Goal: Information Seeking & Learning: Learn about a topic

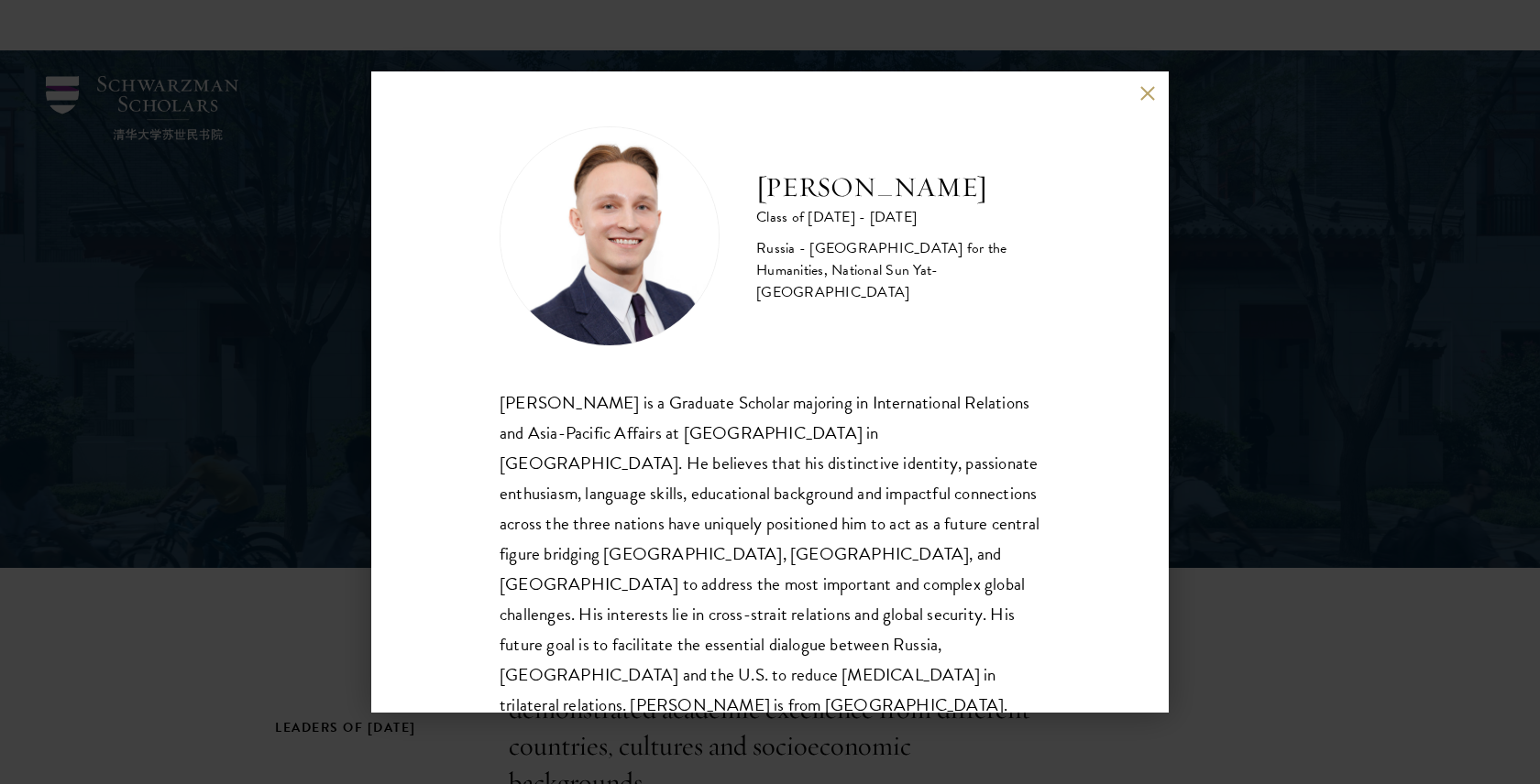
click at [1150, 100] on button at bounding box center [1146, 93] width 15 height 15
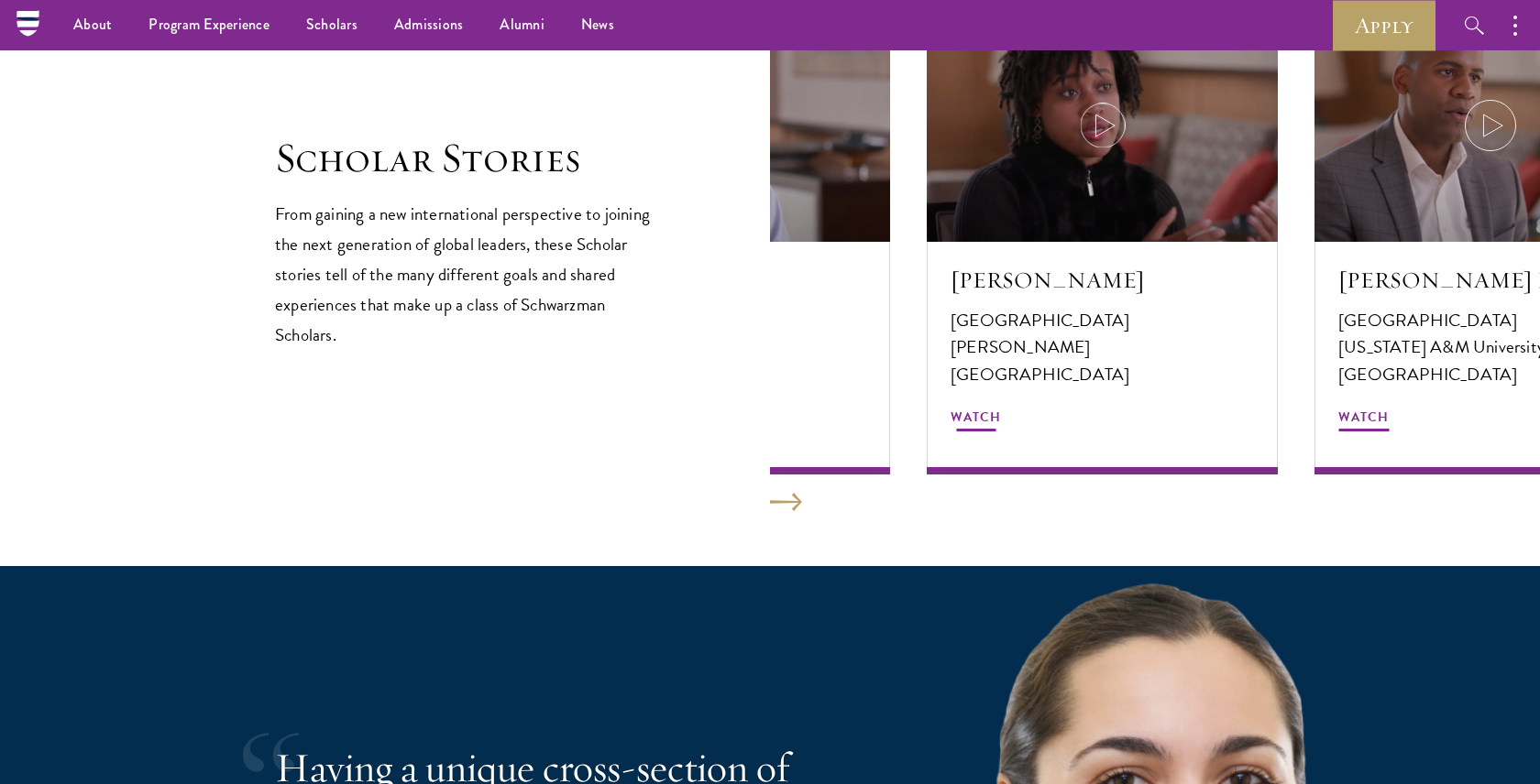
scroll to position [3108, 0]
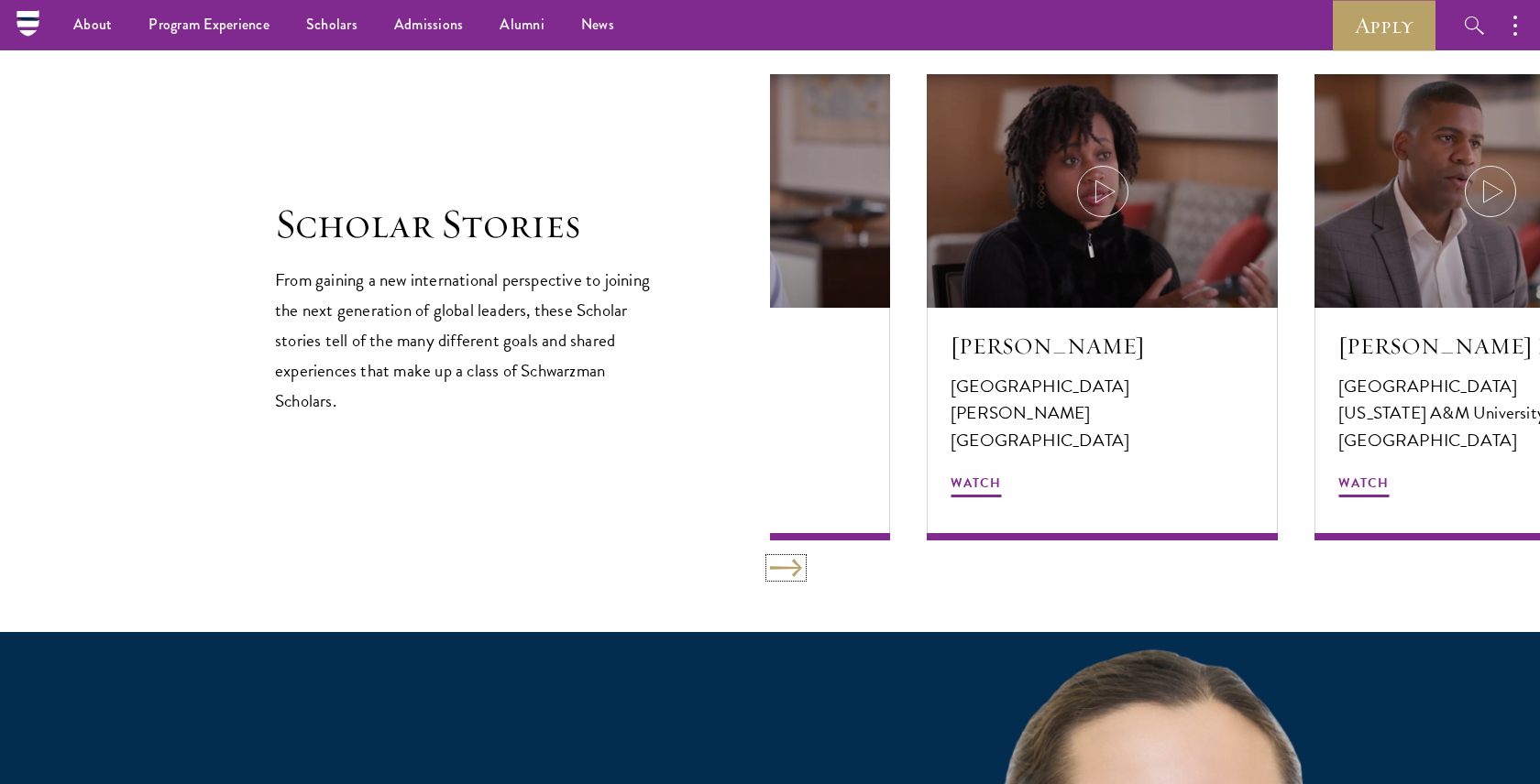
click at [781, 576] on button at bounding box center [785, 568] width 32 height 18
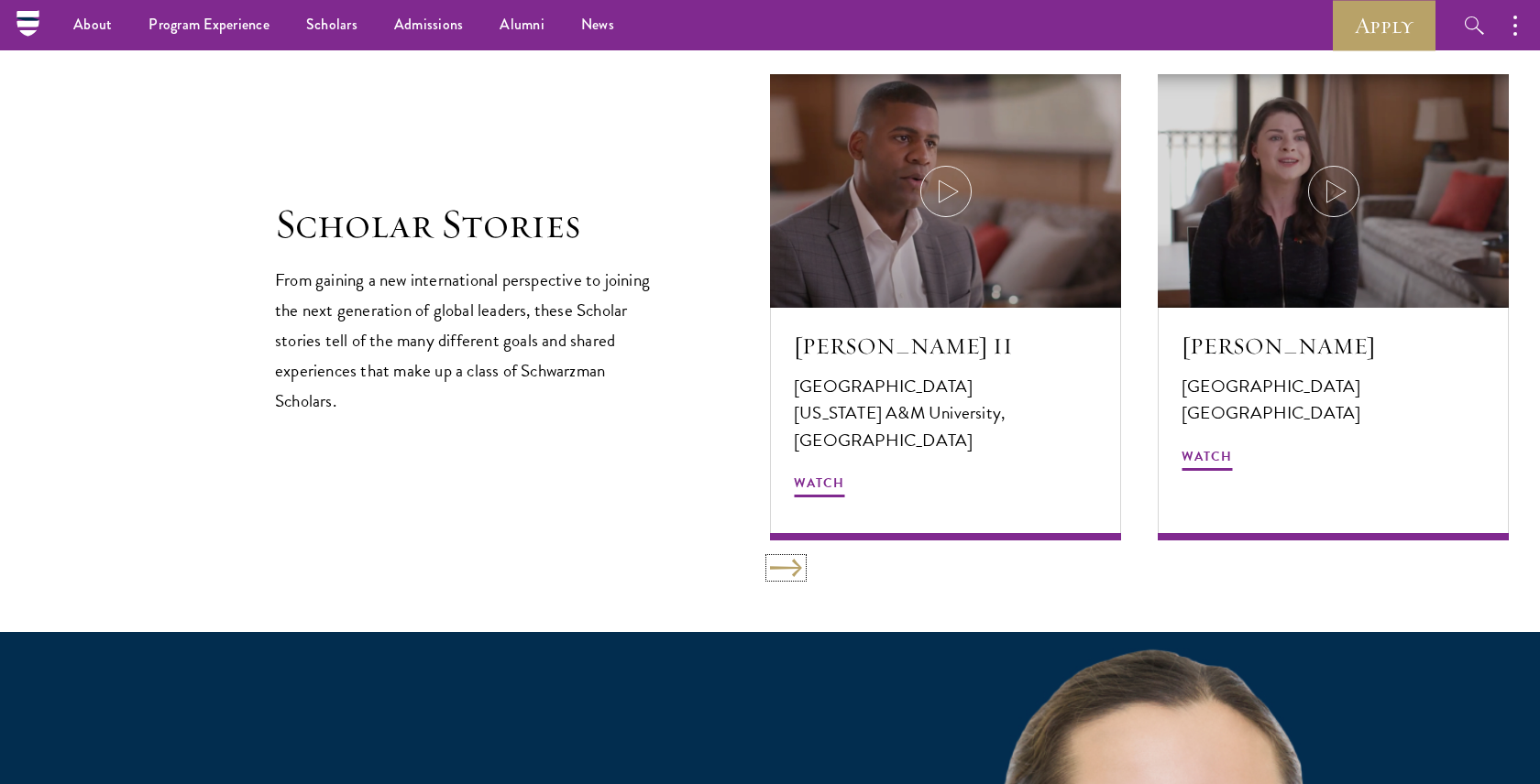
click at [781, 576] on button at bounding box center [785, 568] width 32 height 18
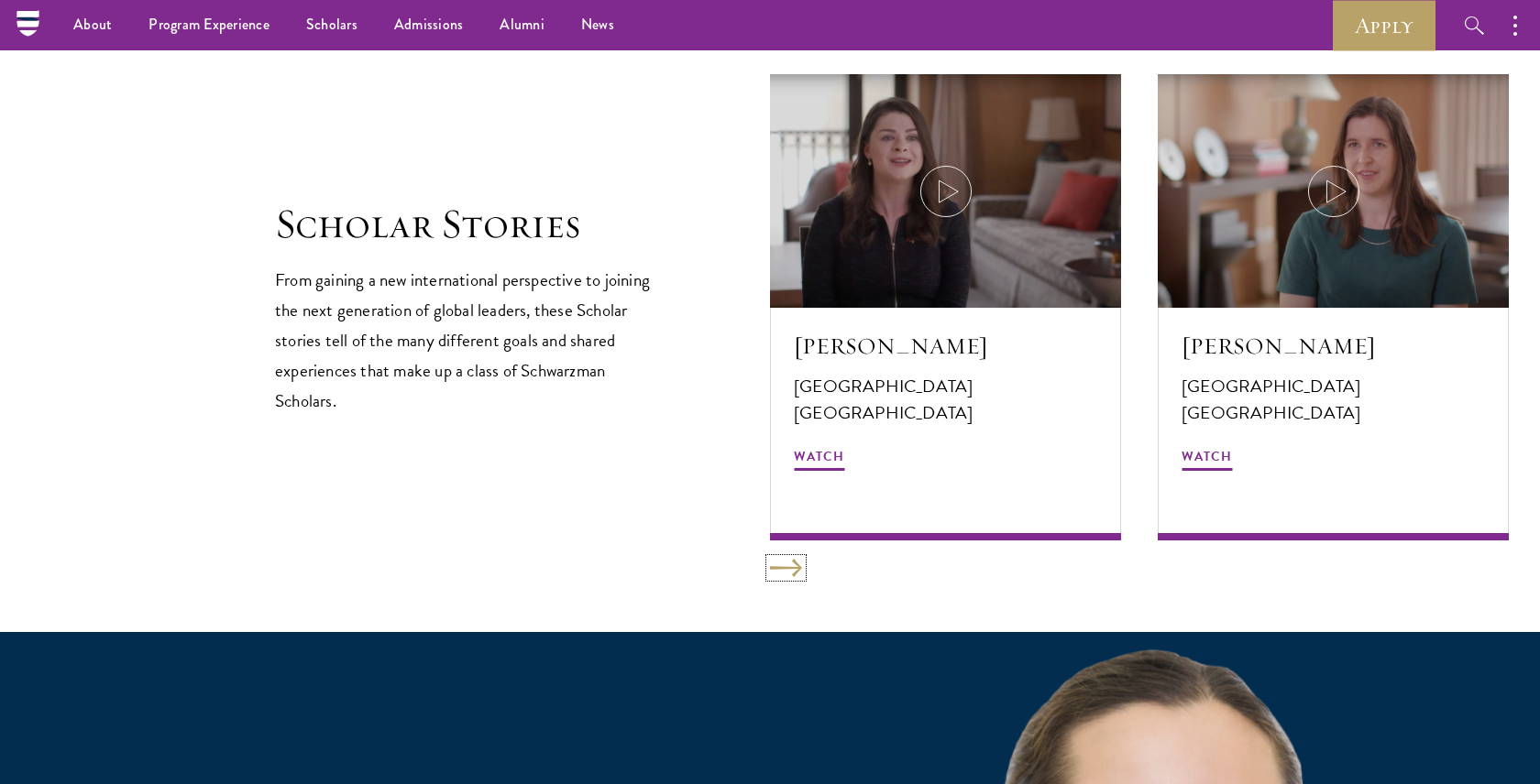
click at [781, 576] on button at bounding box center [785, 568] width 32 height 18
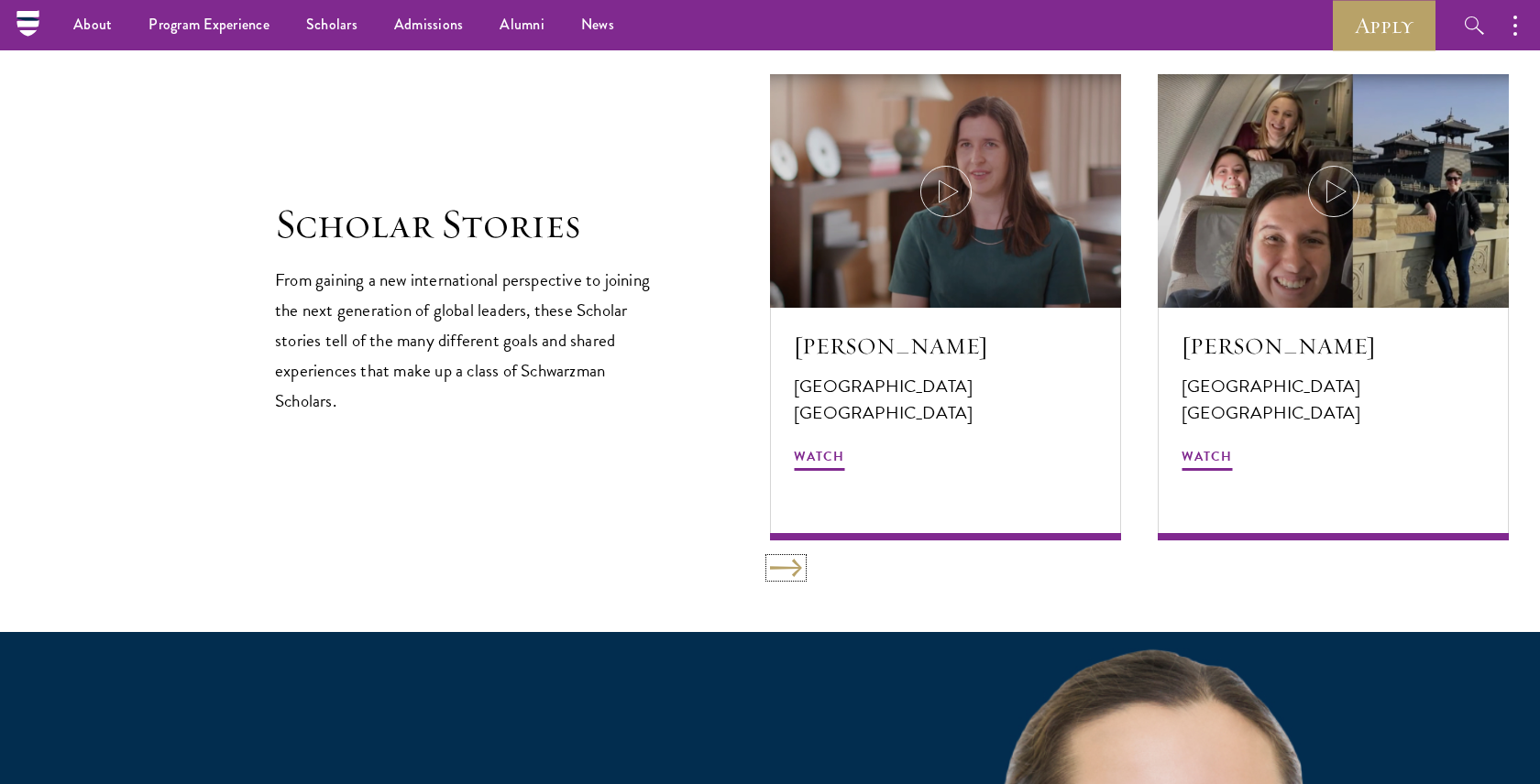
click at [781, 576] on button at bounding box center [785, 568] width 32 height 18
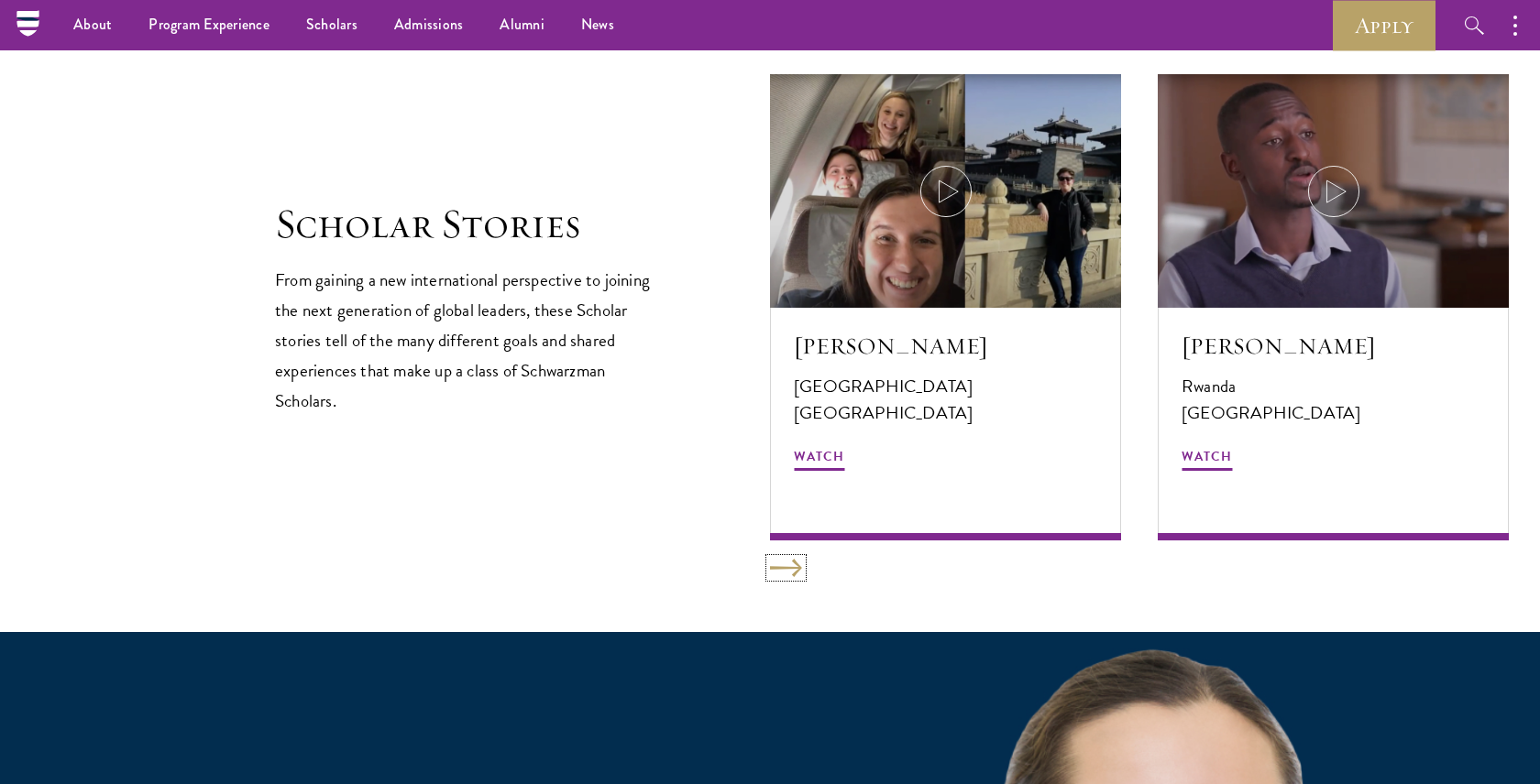
click at [781, 576] on button at bounding box center [785, 568] width 32 height 18
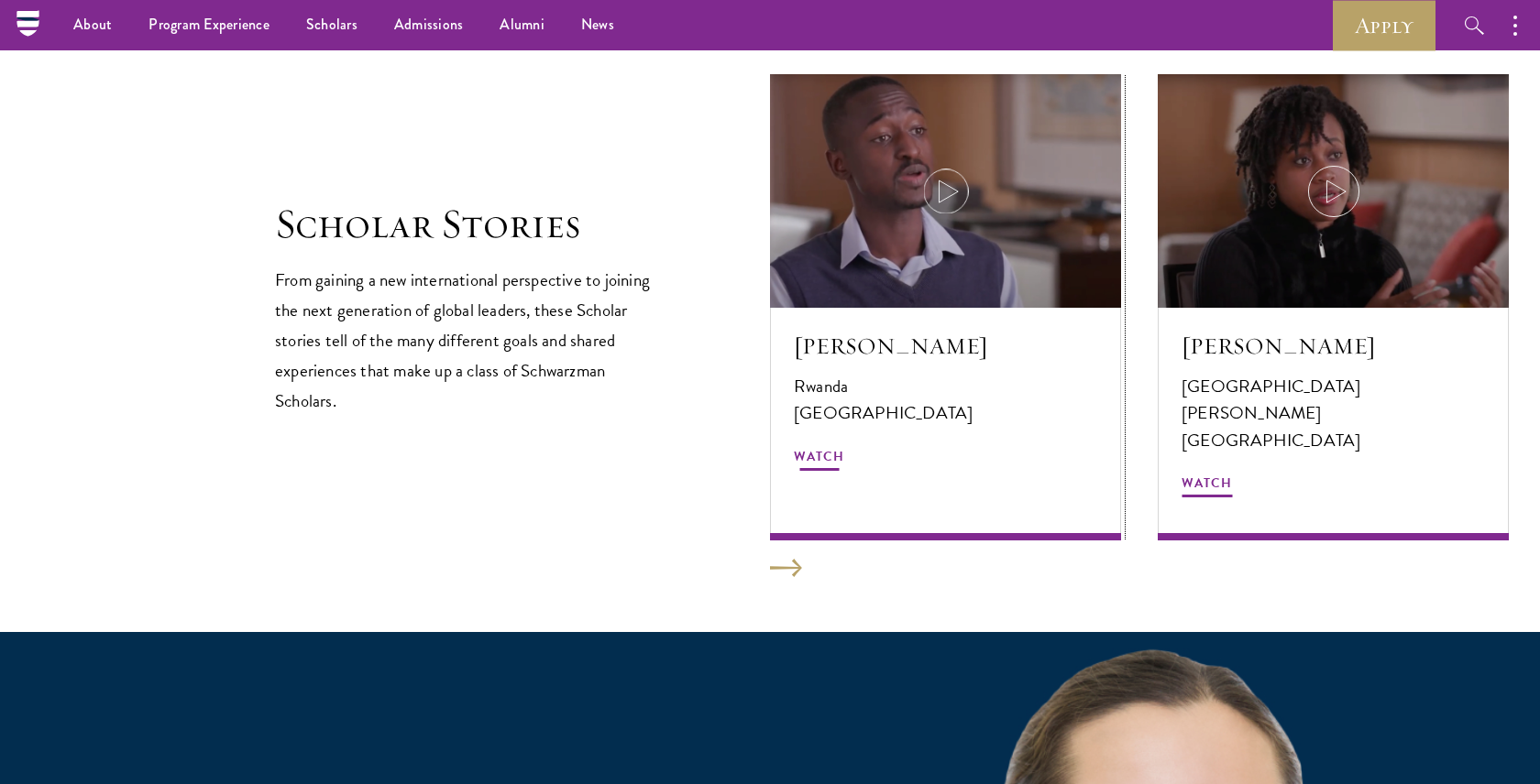
click at [832, 470] on span "Watch" at bounding box center [819, 460] width 50 height 29
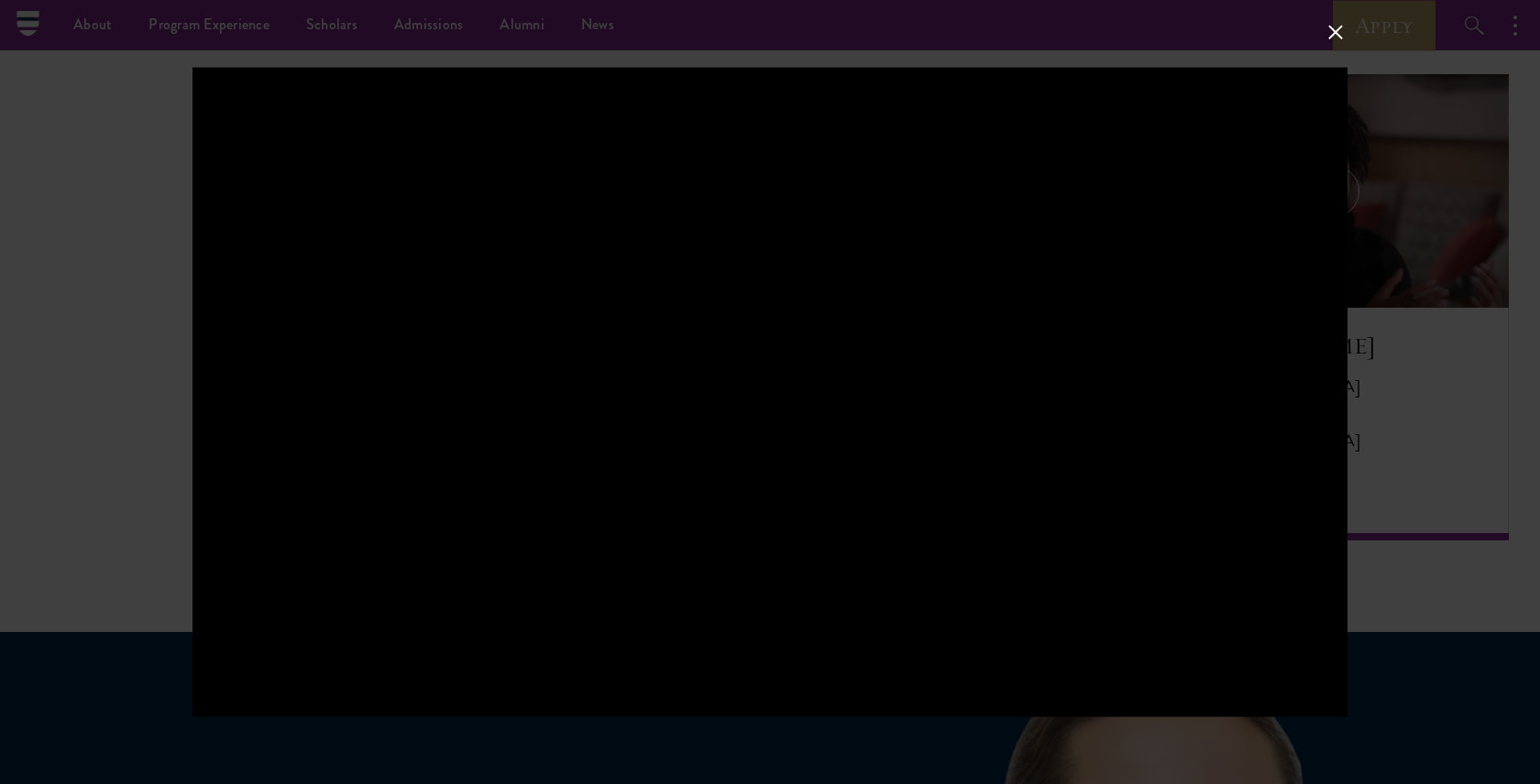
click at [892, 338] on div at bounding box center [770, 392] width 1155 height 649
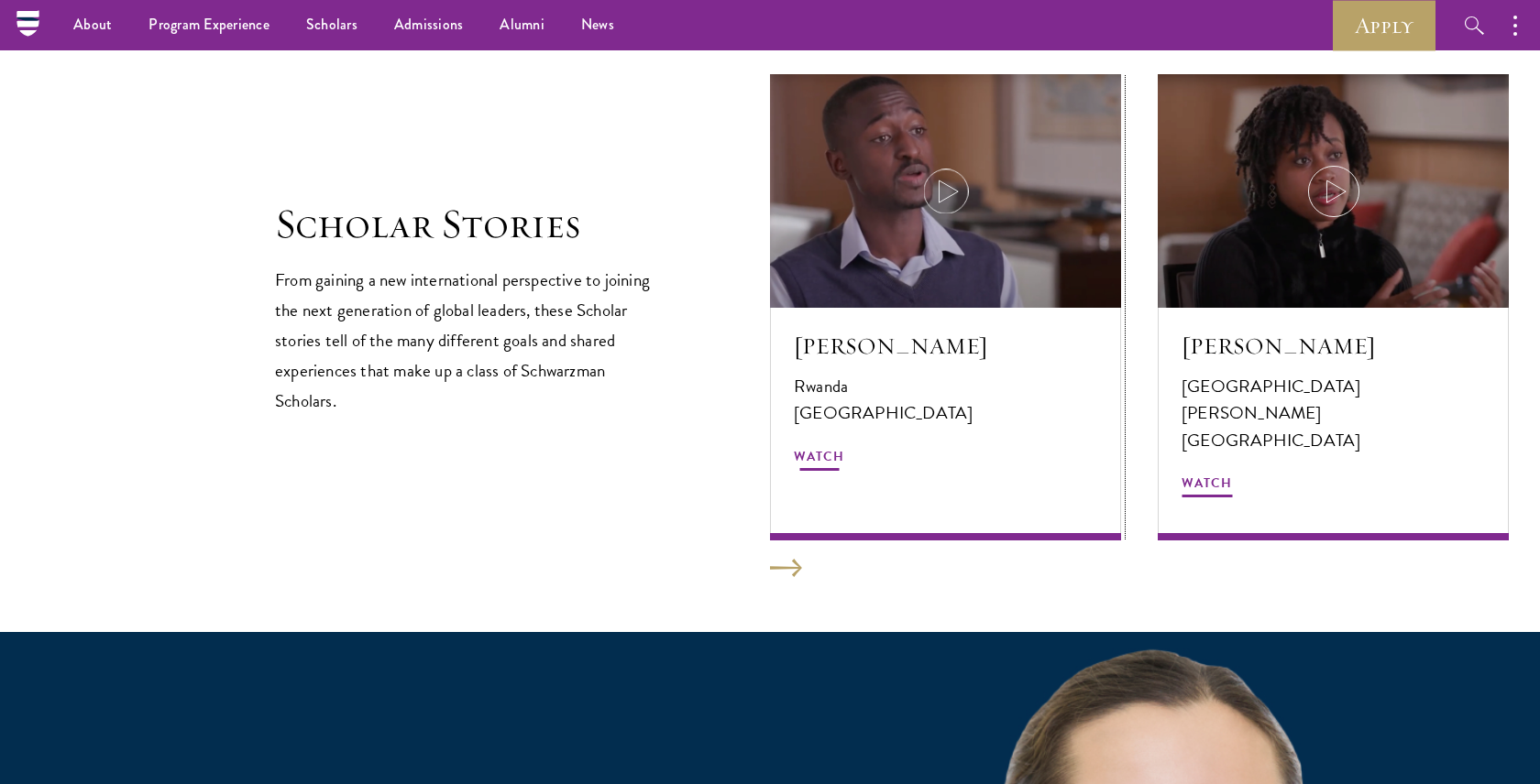
click at [959, 210] on icon at bounding box center [945, 190] width 51 height 51
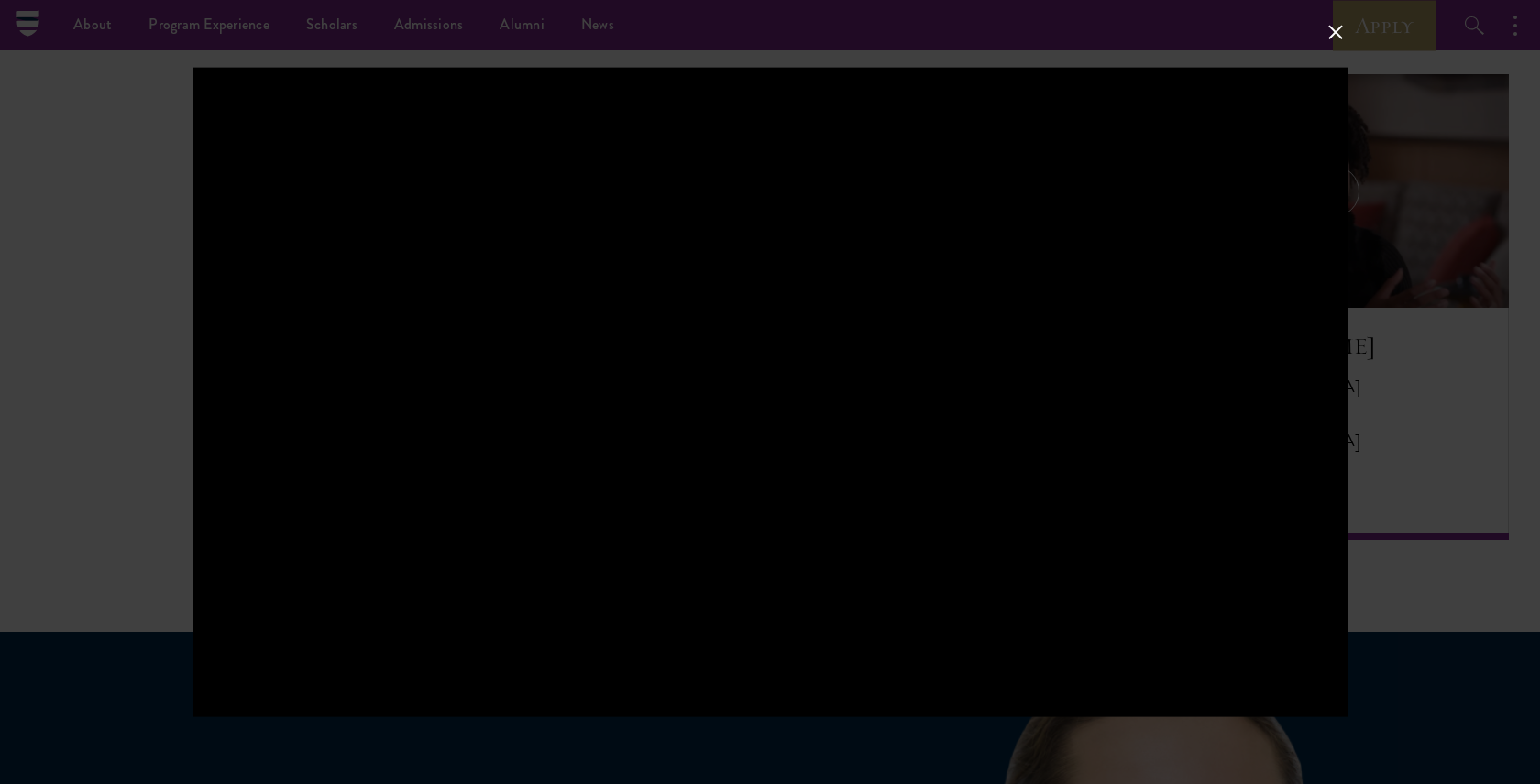
click at [1341, 35] on button at bounding box center [1335, 32] width 24 height 24
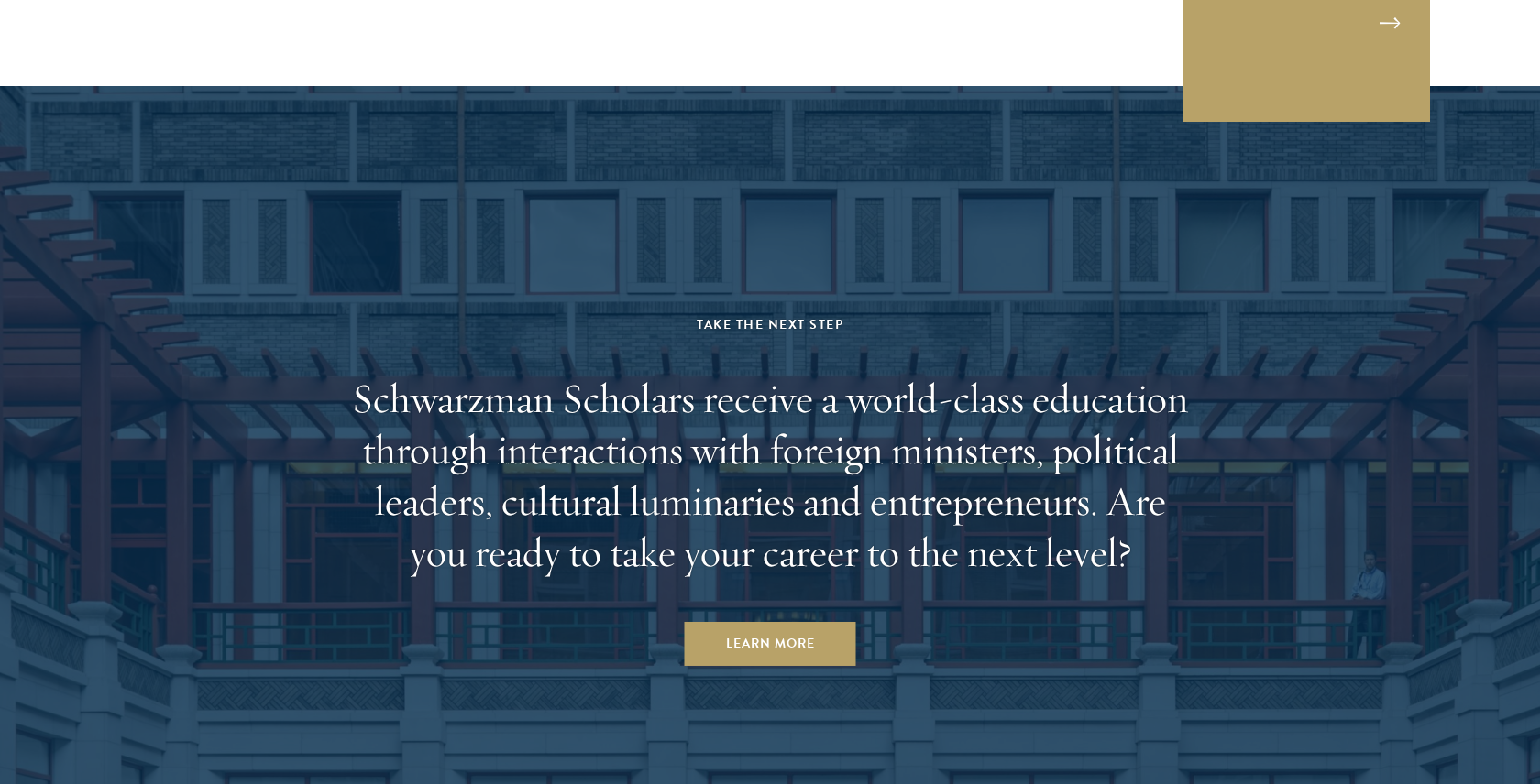
scroll to position [5697, 0]
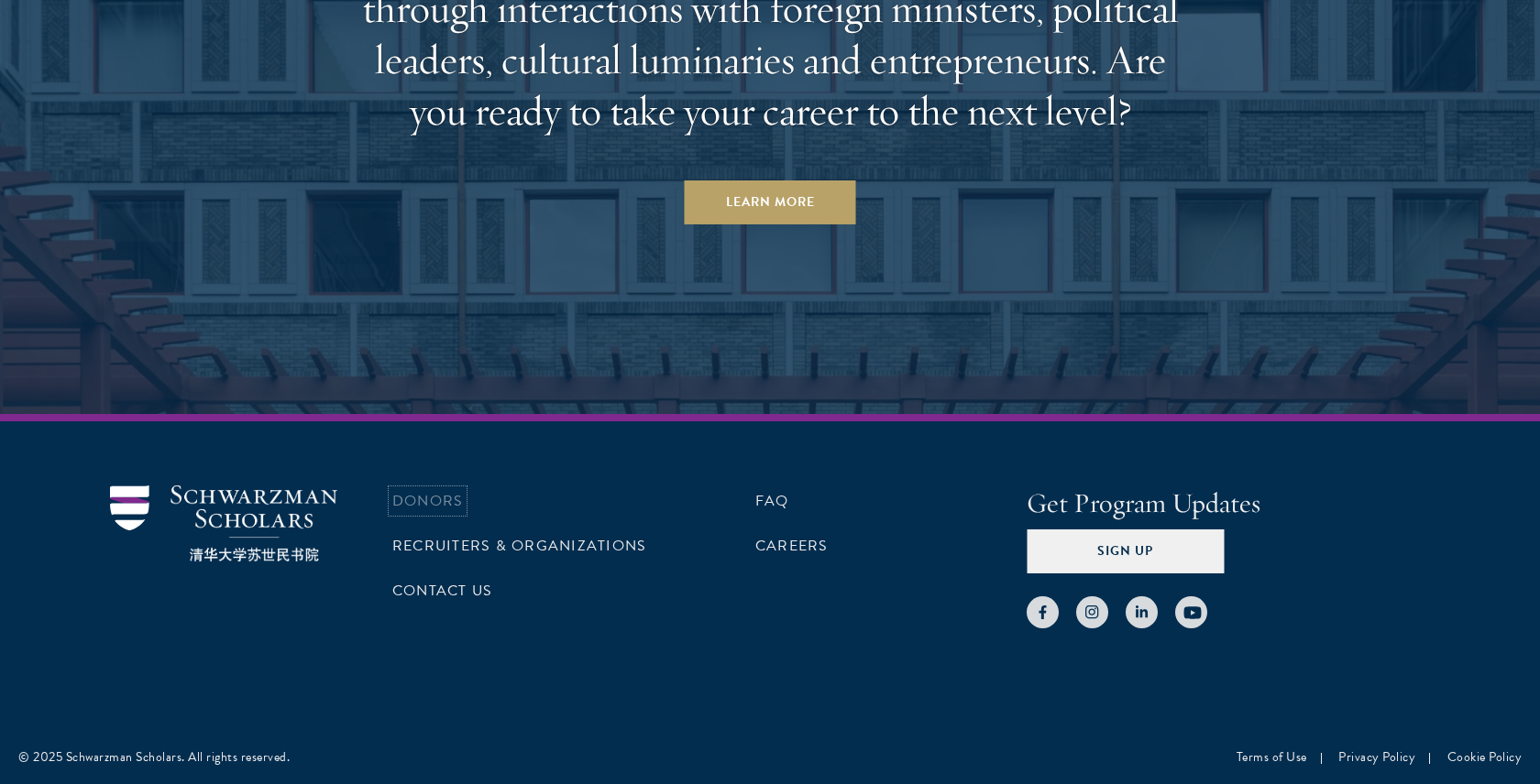
click at [450, 494] on link "Donors" at bounding box center [427, 500] width 70 height 22
